Goal: Check status: Check status

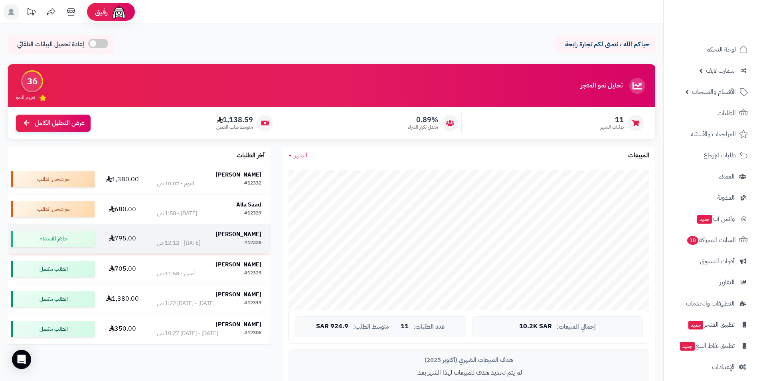
click at [250, 233] on strong "Faisal Sindi" at bounding box center [238, 234] width 45 height 8
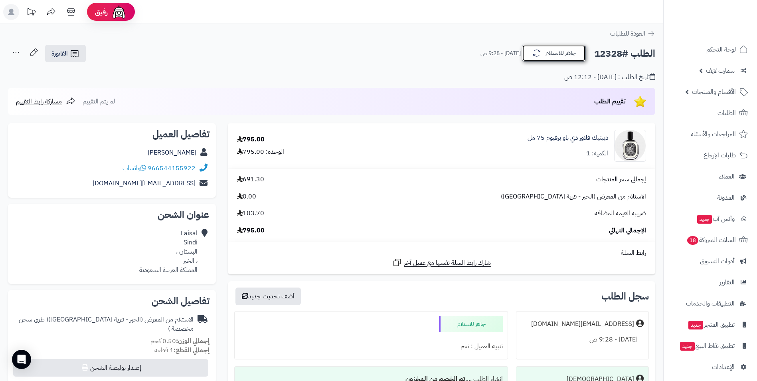
click at [583, 56] on button "جاهز للاستلام" at bounding box center [554, 53] width 64 height 17
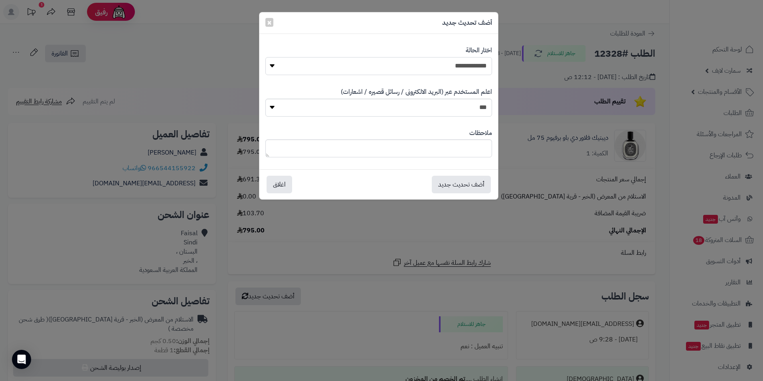
click at [484, 67] on select "**********" at bounding box center [378, 66] width 227 height 18
select select "*"
click at [265, 57] on select "**********" at bounding box center [378, 66] width 227 height 18
click at [471, 184] on button "أضف تحديث جديد" at bounding box center [461, 184] width 59 height 18
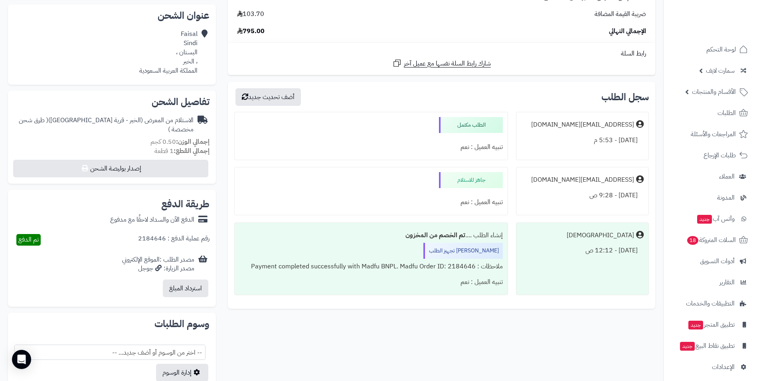
scroll to position [200, 0]
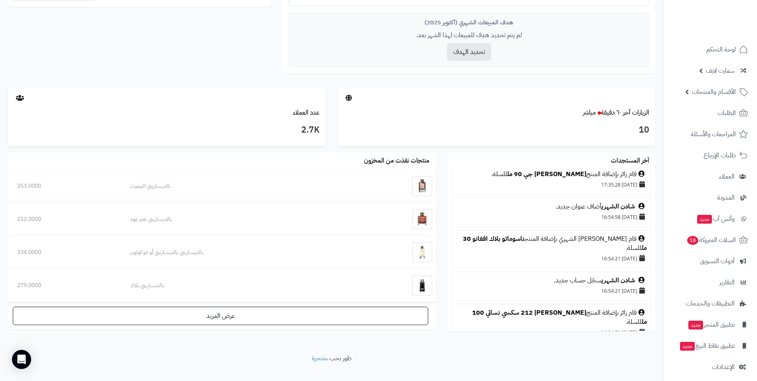
scroll to position [4, 0]
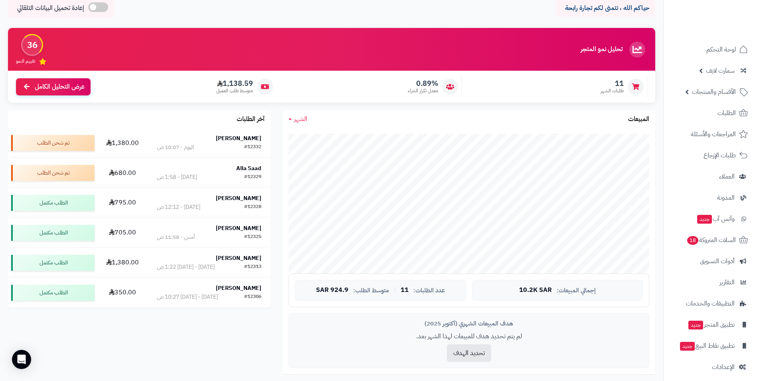
scroll to position [22, 0]
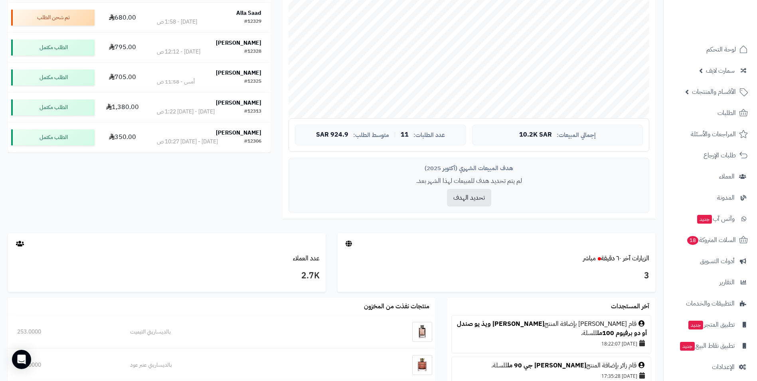
scroll to position [192, 0]
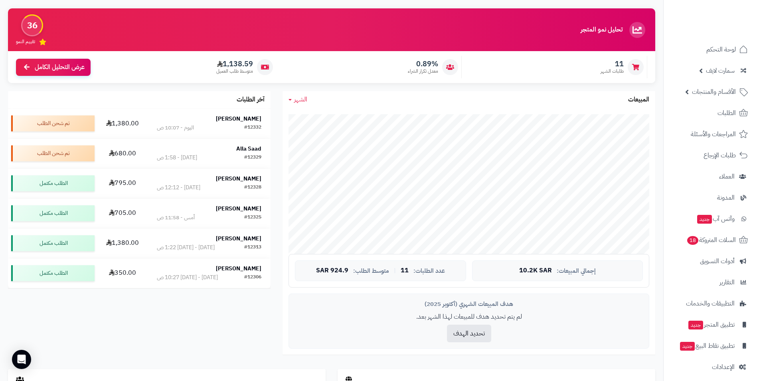
scroll to position [52, 0]
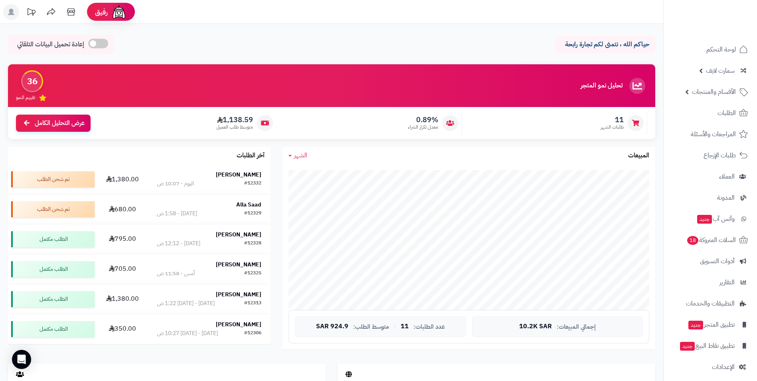
scroll to position [52, 0]
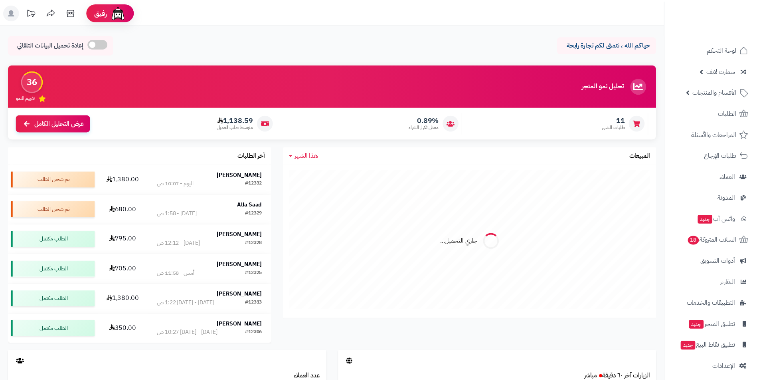
scroll to position [52, 0]
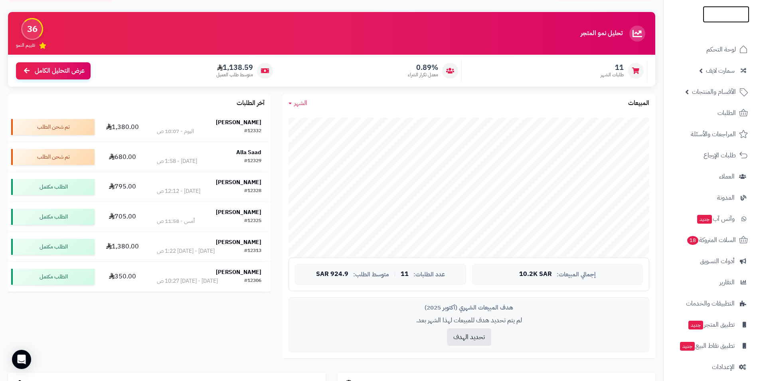
click at [729, 23] on img at bounding box center [726, 31] width 47 height 17
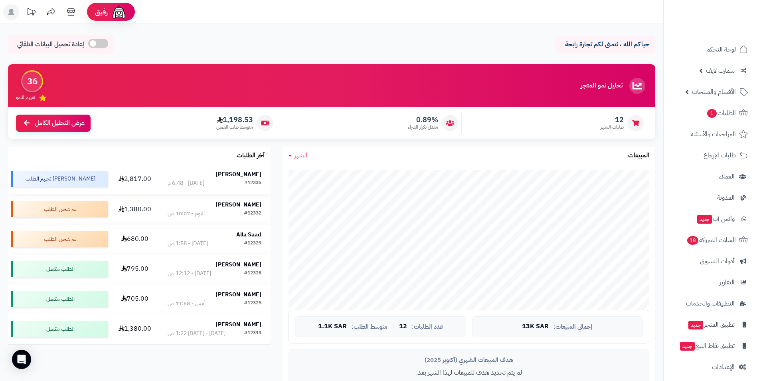
click at [247, 179] on div "#12335" at bounding box center [252, 183] width 17 height 8
